Goal: Check status: Check status

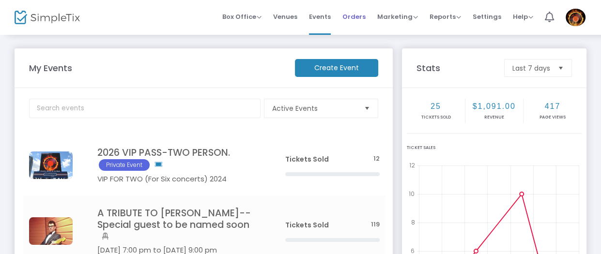
click at [352, 10] on span "Orders" at bounding box center [353, 16] width 23 height 25
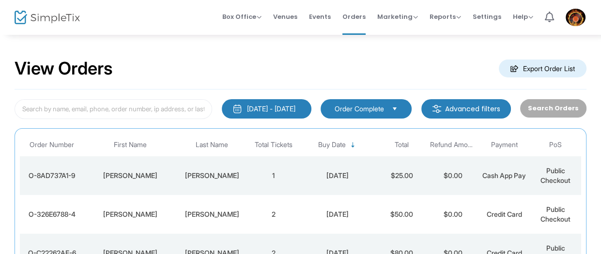
scroll to position [34, 0]
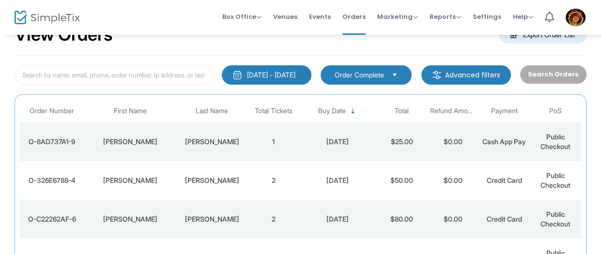
click at [265, 140] on td "1" at bounding box center [273, 141] width 51 height 39
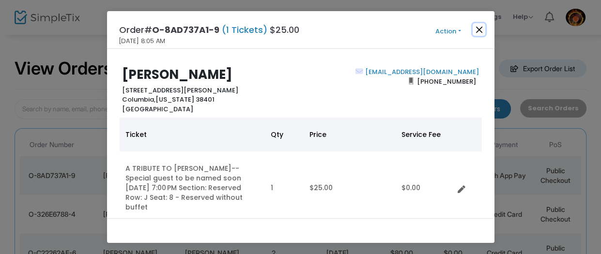
click at [484, 29] on button "Close" at bounding box center [478, 29] width 13 height 13
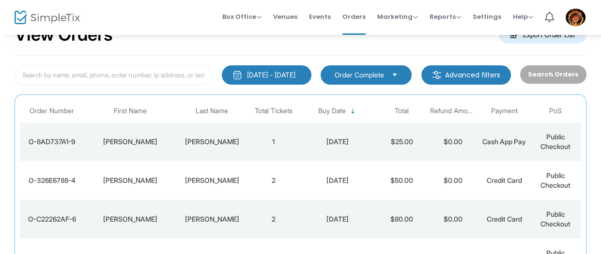
click at [294, 176] on td "2" at bounding box center [273, 180] width 51 height 39
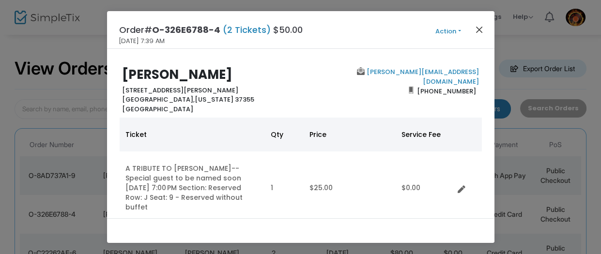
click at [472, 30] on div "Order# O-326E6788-4 (2 Tickets) $50.00 [DATE] 7:39 AM Action Mark Admitted Edit…" at bounding box center [300, 30] width 387 height 38
click at [479, 29] on button "Close" at bounding box center [478, 29] width 13 height 13
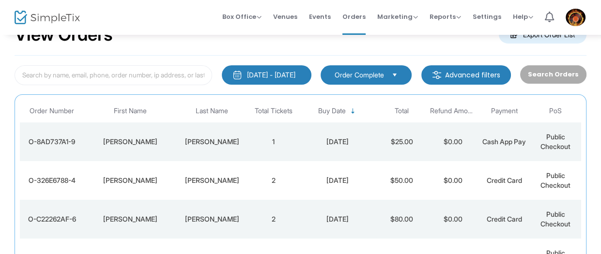
click at [200, 214] on div "[PERSON_NAME]" at bounding box center [212, 219] width 67 height 10
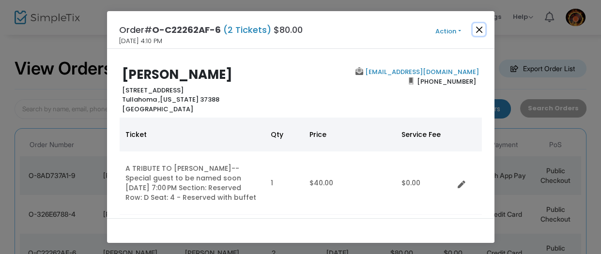
click at [477, 28] on button "Close" at bounding box center [478, 29] width 13 height 13
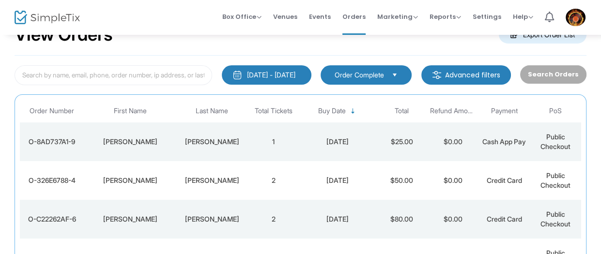
scroll to position [102, 0]
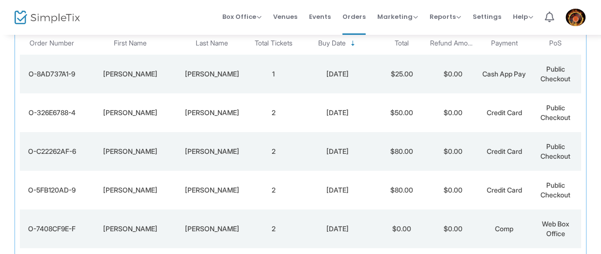
click at [236, 193] on div "[PERSON_NAME]" at bounding box center [212, 190] width 67 height 10
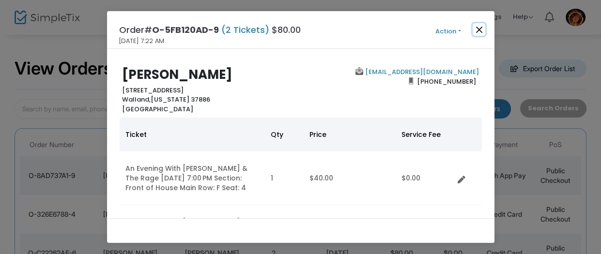
click at [478, 30] on button "Close" at bounding box center [478, 29] width 13 height 13
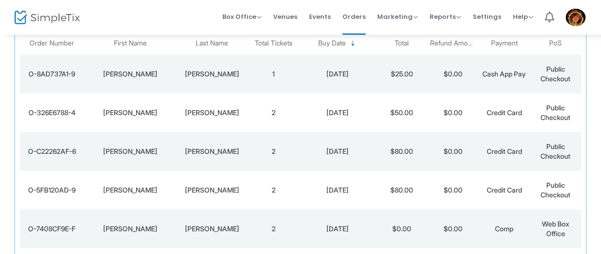
scroll to position [0, 0]
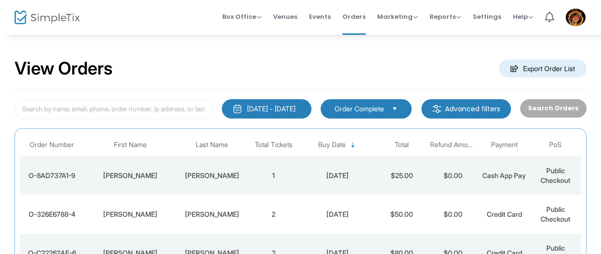
click at [297, 60] on div "View Orders Export Order List" at bounding box center [301, 68] width 572 height 41
click at [309, 211] on div "8/14/2025" at bounding box center [338, 215] width 72 height 10
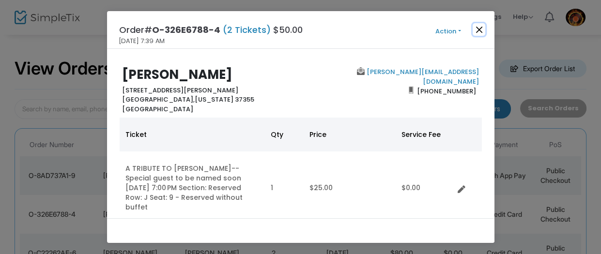
click at [483, 28] on button "Close" at bounding box center [478, 29] width 13 height 13
